Goal: Task Accomplishment & Management: Manage account settings

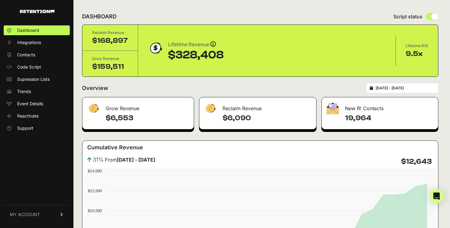
click at [43, 216] on link "MY ACCOUNT" at bounding box center [37, 214] width 66 height 19
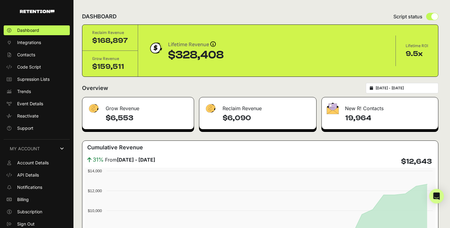
scroll to position [2, 0]
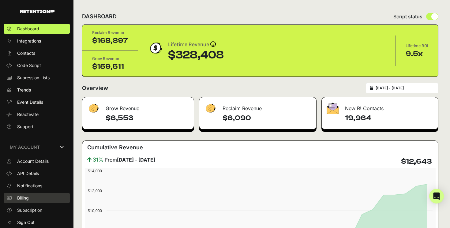
click at [24, 200] on span "Billing" at bounding box center [23, 198] width 12 height 6
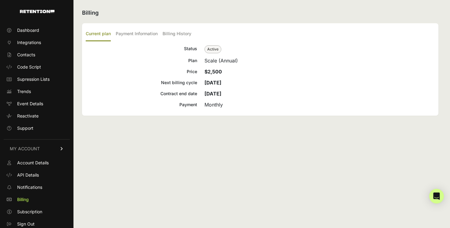
scroll to position [2, 0]
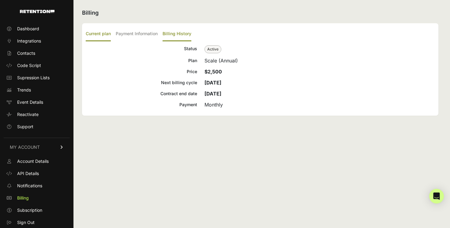
click at [186, 32] on label "Billing History" at bounding box center [177, 34] width 29 height 14
click at [0, 0] on input "Billing History" at bounding box center [0, 0] width 0 height 0
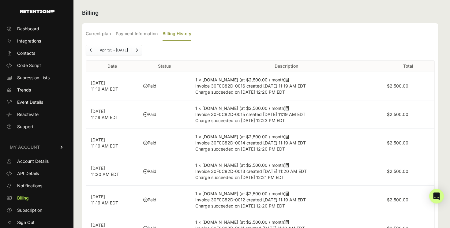
scroll to position [30, 0]
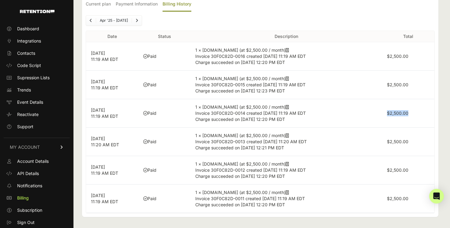
drag, startPoint x: 409, startPoint y: 112, endPoint x: 384, endPoint y: 112, distance: 24.8
click at [384, 112] on td "$2,500.00" at bounding box center [408, 113] width 52 height 28
copy label "$2,500.00"
